Goal: Task Accomplishment & Management: Use online tool/utility

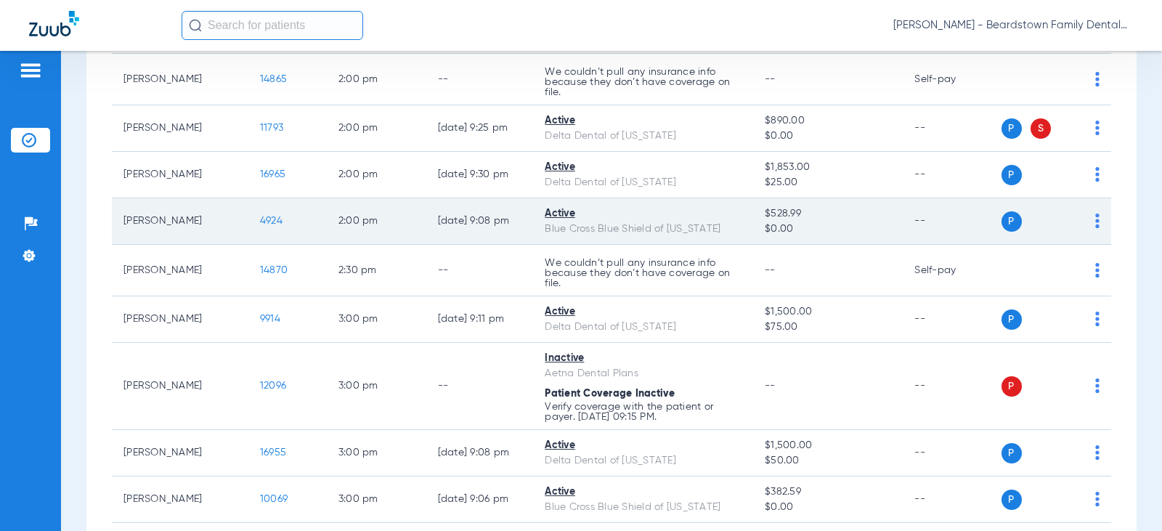
scroll to position [2107, 0]
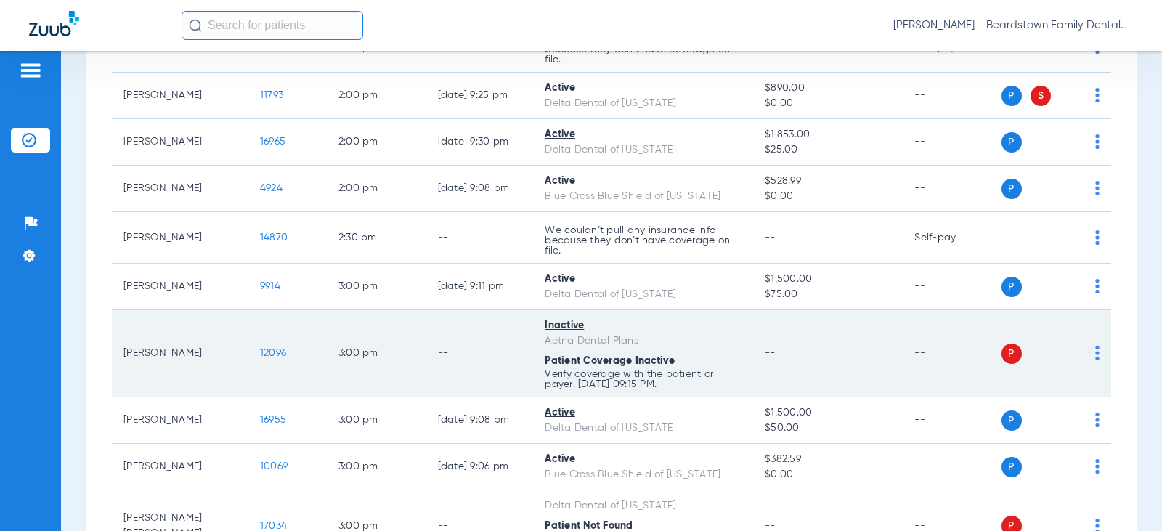
click at [1002, 357] on span "P" at bounding box center [1012, 354] width 20 height 20
click at [1095, 360] on img at bounding box center [1097, 353] width 4 height 15
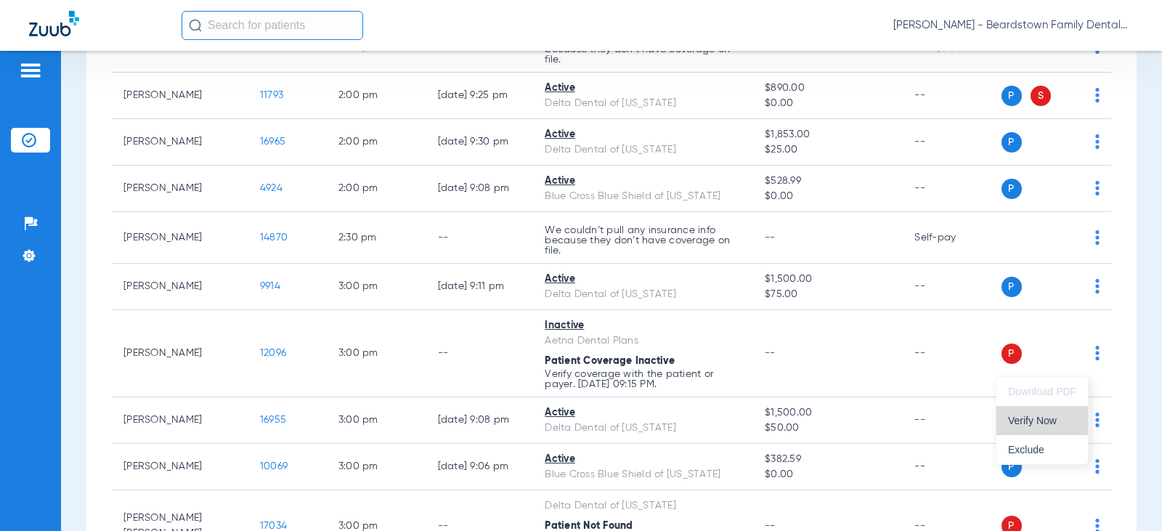
click at [1057, 421] on span "Verify Now" at bounding box center [1042, 421] width 68 height 10
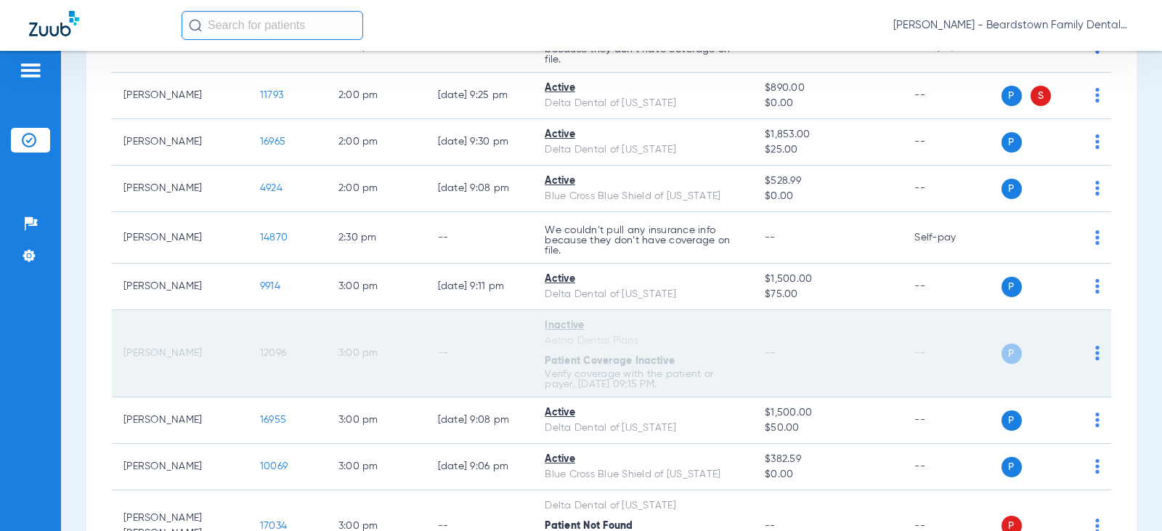
click at [168, 370] on td "[PERSON_NAME]" at bounding box center [180, 353] width 137 height 87
click at [1095, 360] on img at bounding box center [1097, 353] width 4 height 15
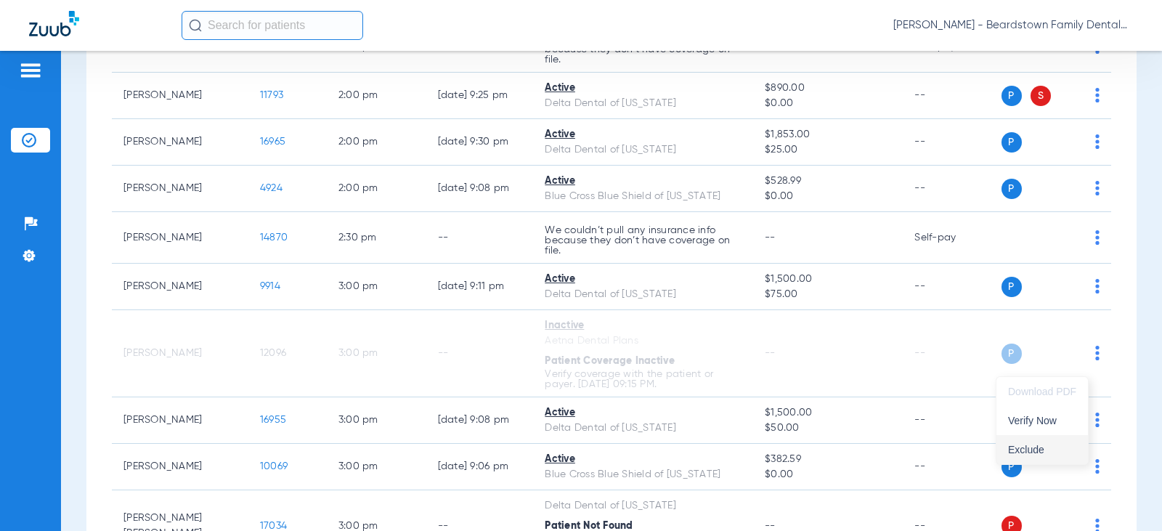
click at [1039, 451] on span "Exclude" at bounding box center [1042, 450] width 68 height 10
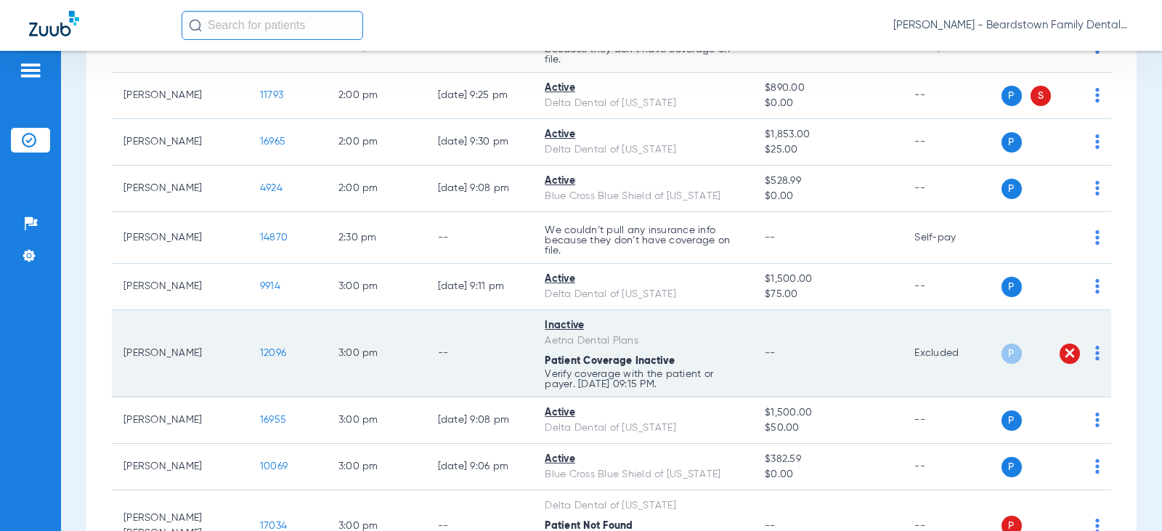
click at [260, 358] on span "12096" at bounding box center [273, 353] width 26 height 10
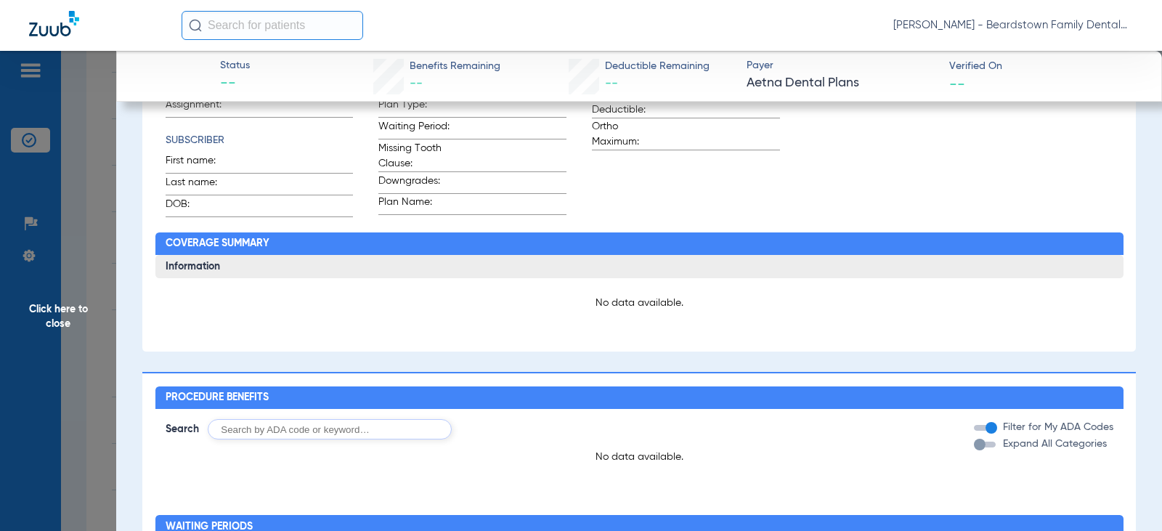
scroll to position [0, 0]
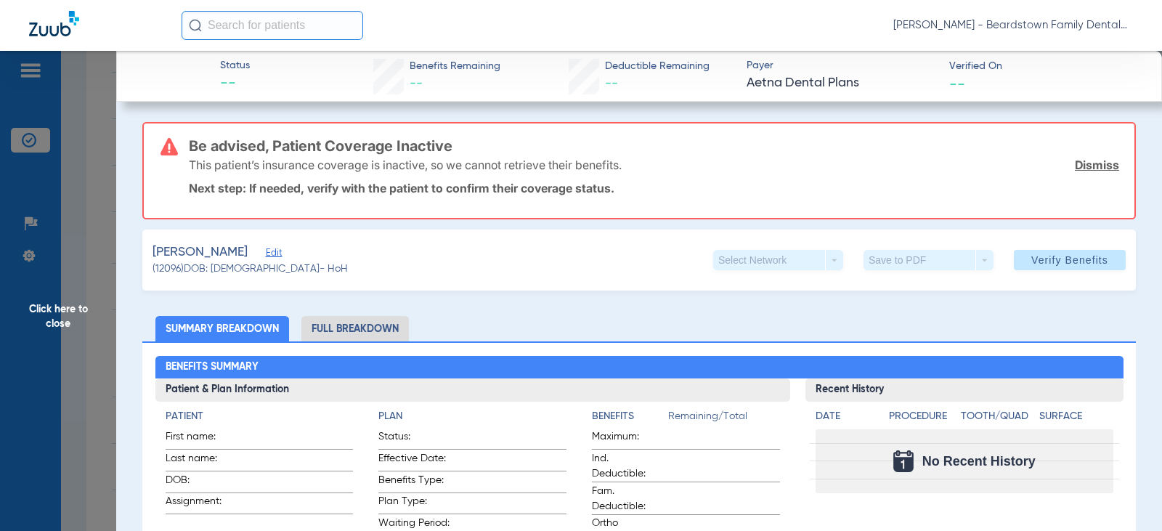
click at [266, 250] on span "Edit" at bounding box center [272, 255] width 13 height 14
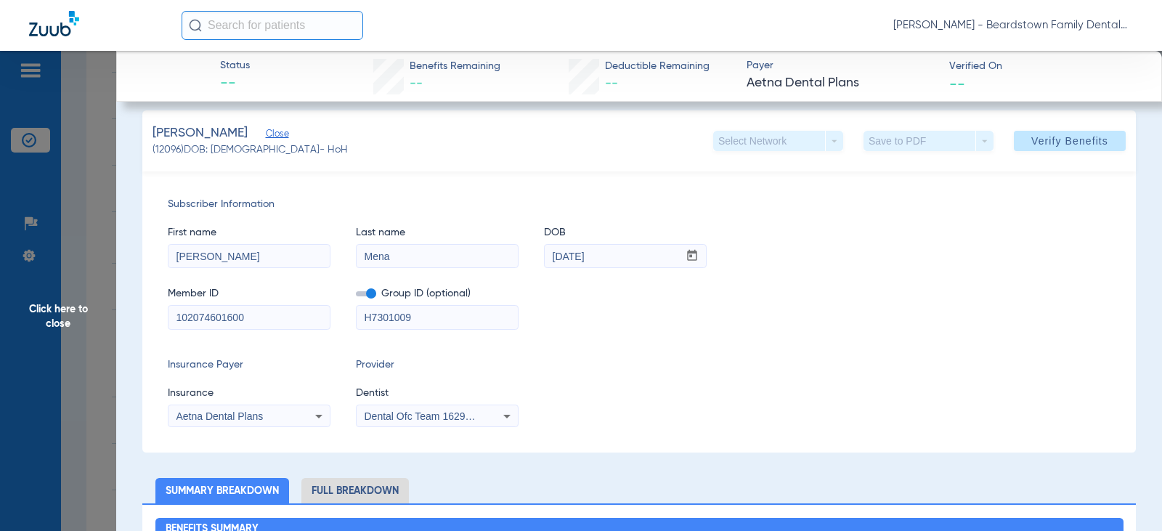
scroll to position [145, 0]
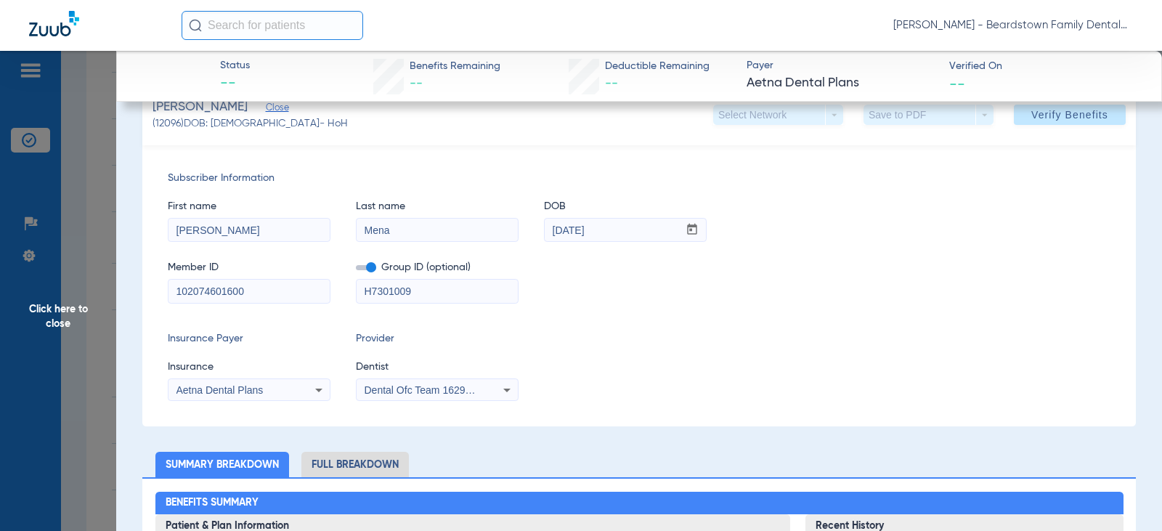
click at [687, 390] on div "Insurance Payer Insurance Aetna Dental Plans Provider Dentist Dental Ofc Team 1…" at bounding box center [639, 366] width 943 height 70
click at [747, 363] on div "Insurance Payer Insurance Aetna Dental Plans Provider Dentist Dental Ofc Team 1…" at bounding box center [639, 366] width 943 height 70
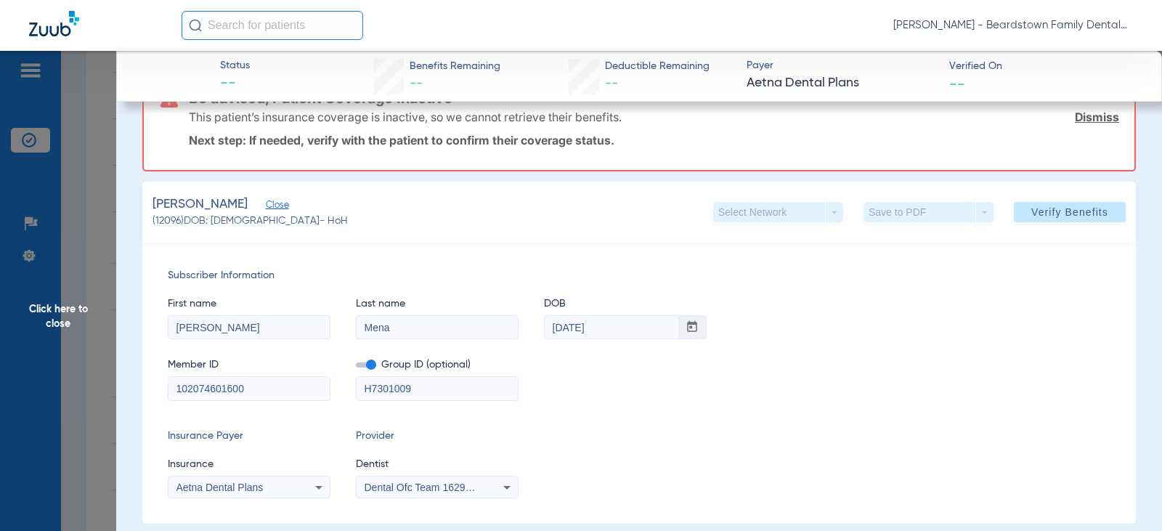
scroll to position [73, 0]
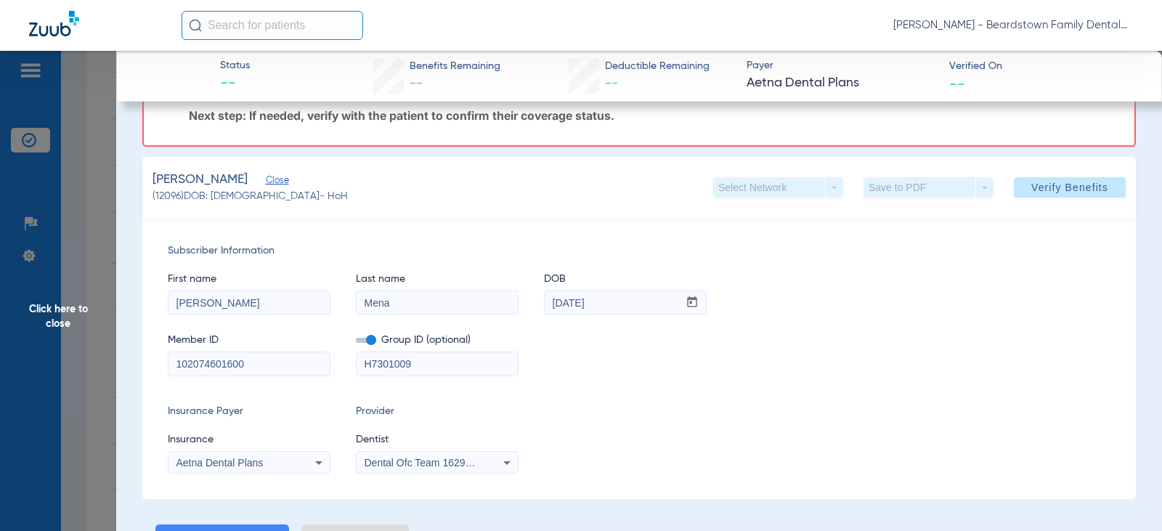
click at [1082, 336] on div "Member ID 102074601600 Group ID (optional) H7301009" at bounding box center [639, 348] width 943 height 56
